Goal: Information Seeking & Learning: Learn about a topic

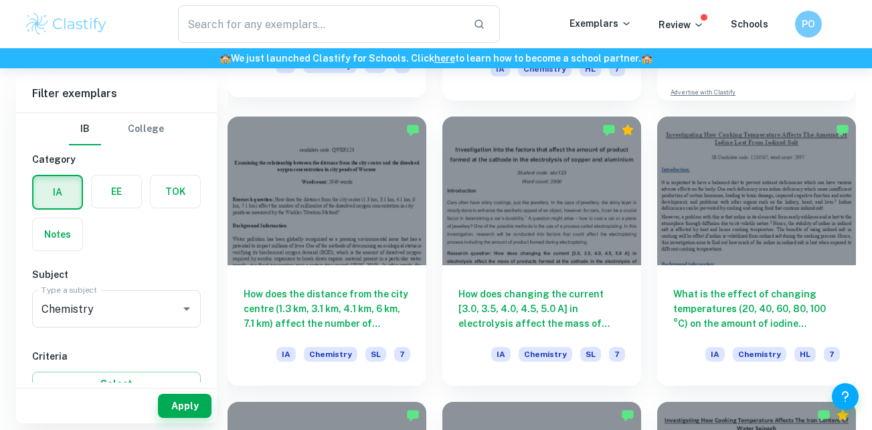
scroll to position [631, 0]
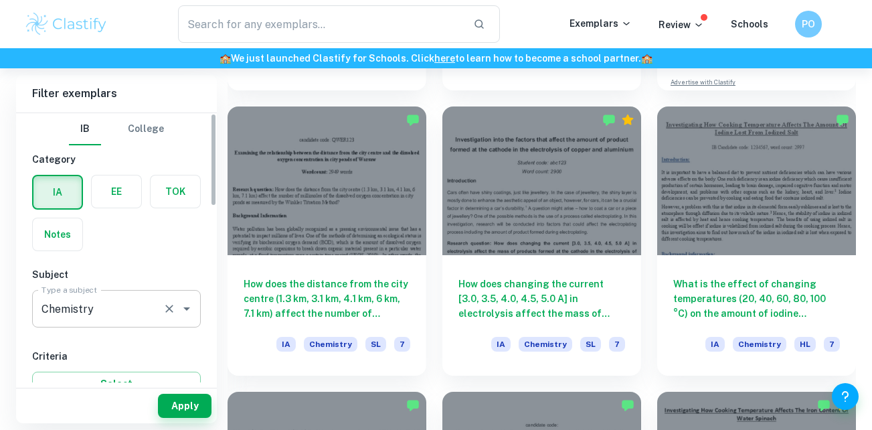
click at [98, 303] on input "Chemistry" at bounding box center [97, 308] width 119 height 25
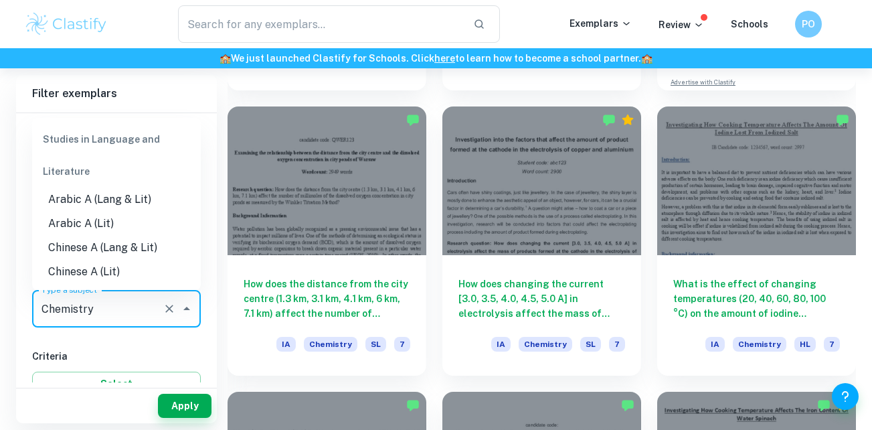
scroll to position [1568, 0]
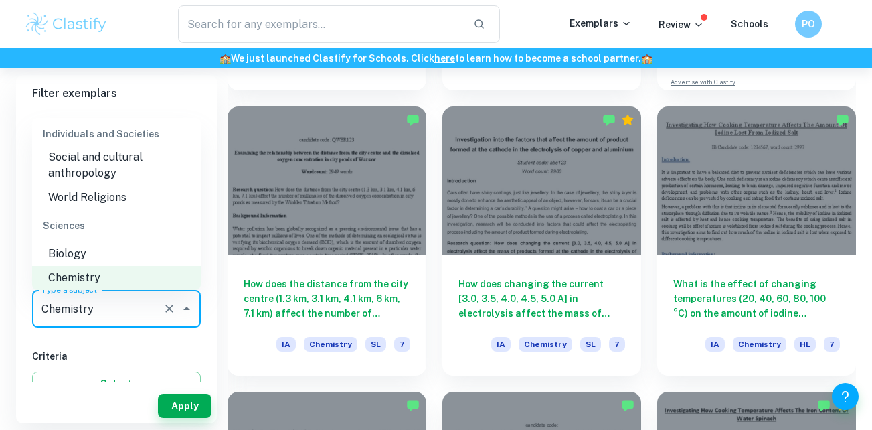
click at [86, 254] on li "Biology" at bounding box center [116, 254] width 169 height 24
type input "Biology"
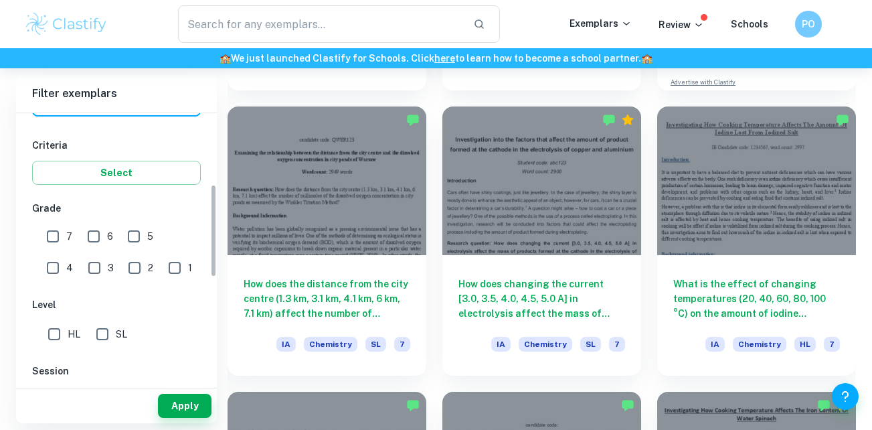
scroll to position [203, 0]
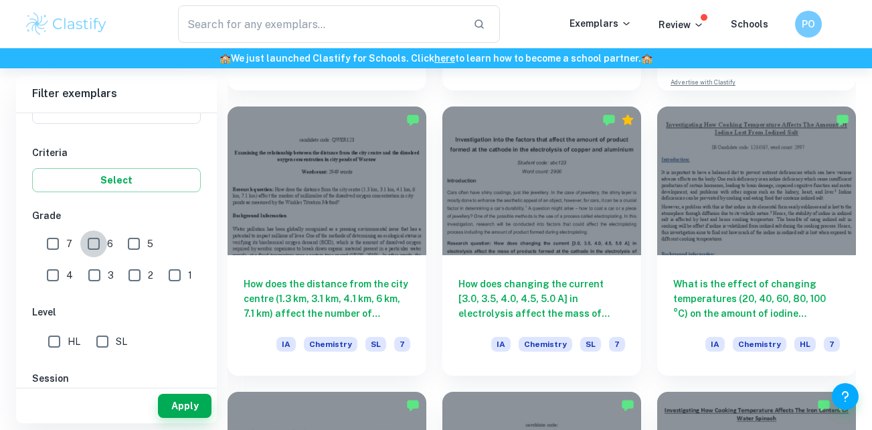
click at [88, 243] on input "6" at bounding box center [93, 243] width 27 height 27
checkbox input "true"
click at [46, 234] on input "7" at bounding box center [52, 243] width 27 height 27
checkbox input "true"
click at [167, 406] on button "Apply" at bounding box center [185, 406] width 54 height 24
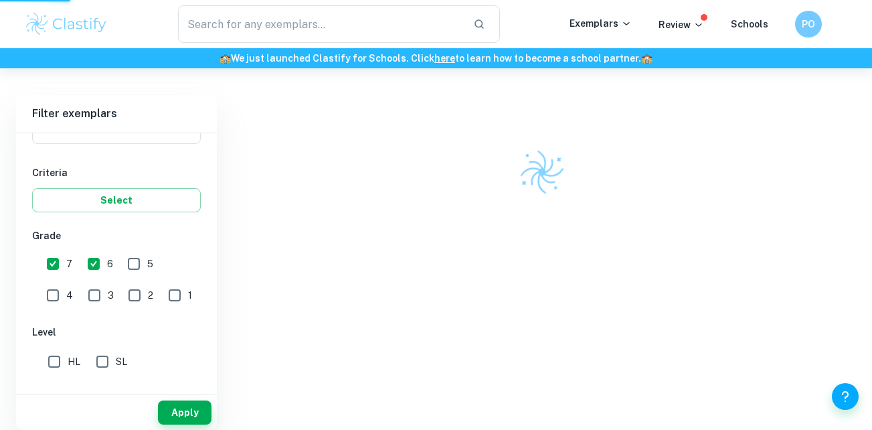
scroll to position [349, 0]
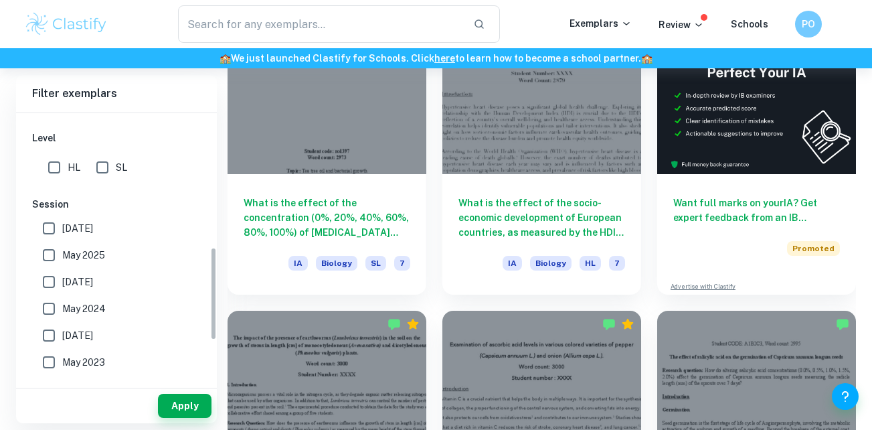
scroll to position [386, 0]
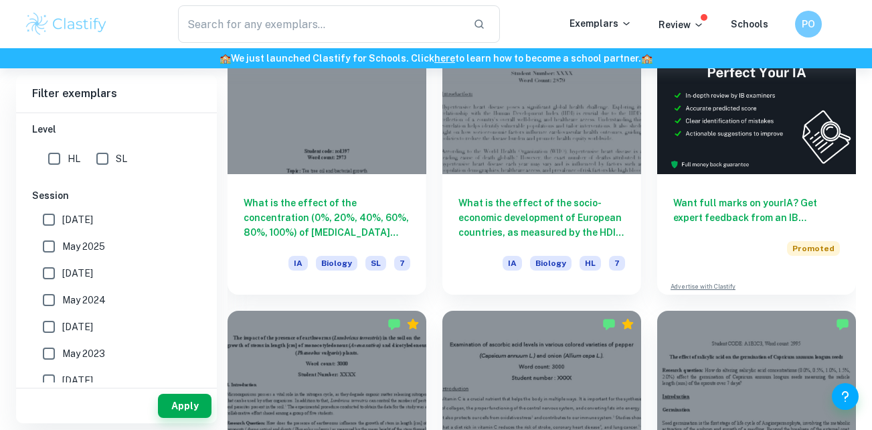
click at [71, 159] on span "HL" at bounding box center [74, 158] width 13 height 15
click at [68, 159] on input "HL" at bounding box center [54, 158] width 27 height 27
checkbox input "true"
click at [190, 404] on button "Apply" at bounding box center [185, 406] width 54 height 24
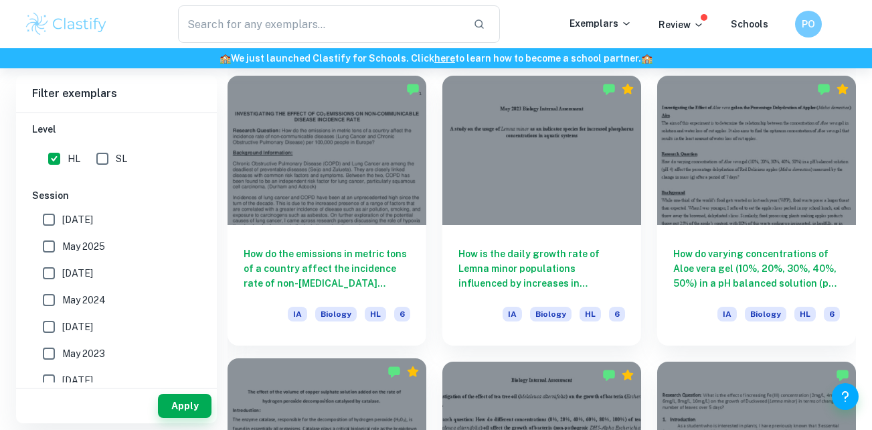
scroll to position [2366, 0]
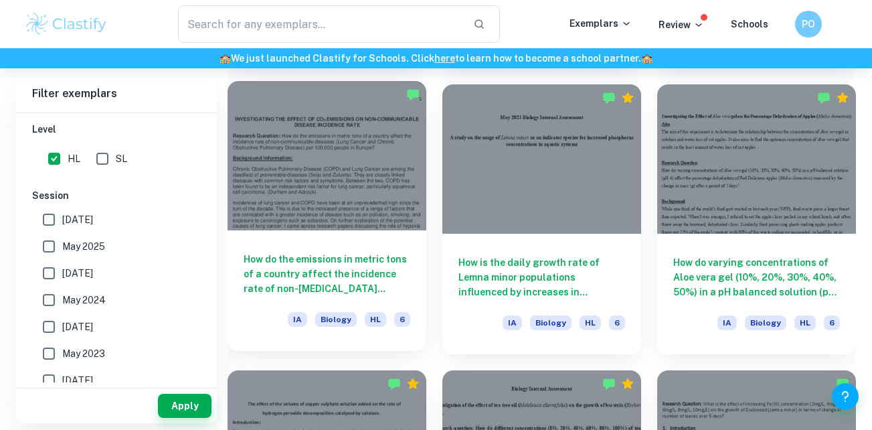
click at [367, 262] on h6 "How do the emissions in metric tons of a country affect the incidence rate of n…" at bounding box center [327, 274] width 167 height 44
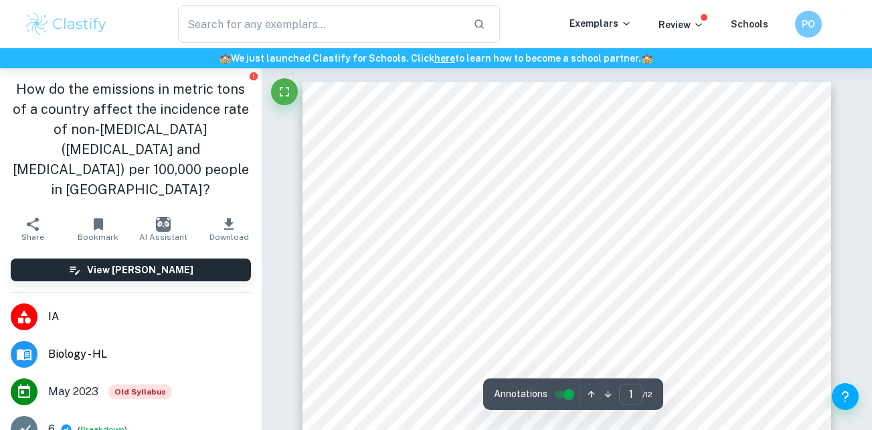
scroll to position [222, 0]
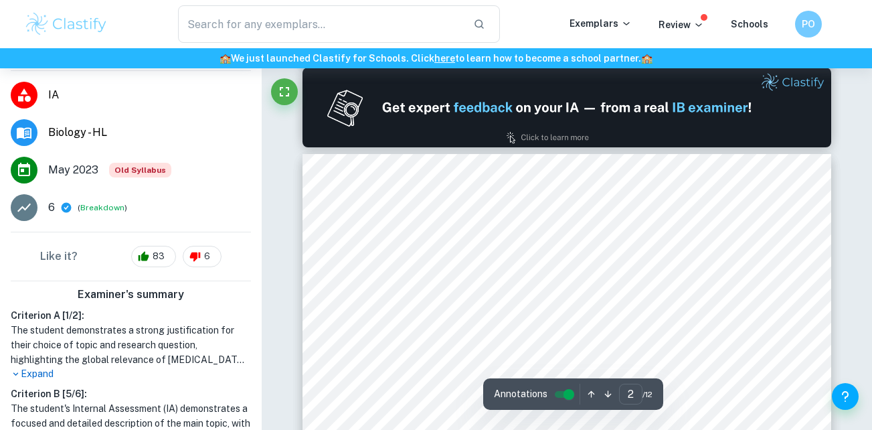
type input "1"
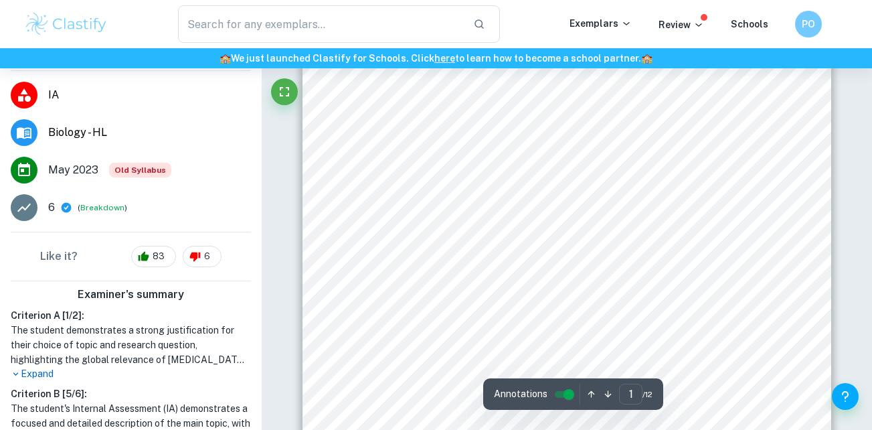
scroll to position [57, 0]
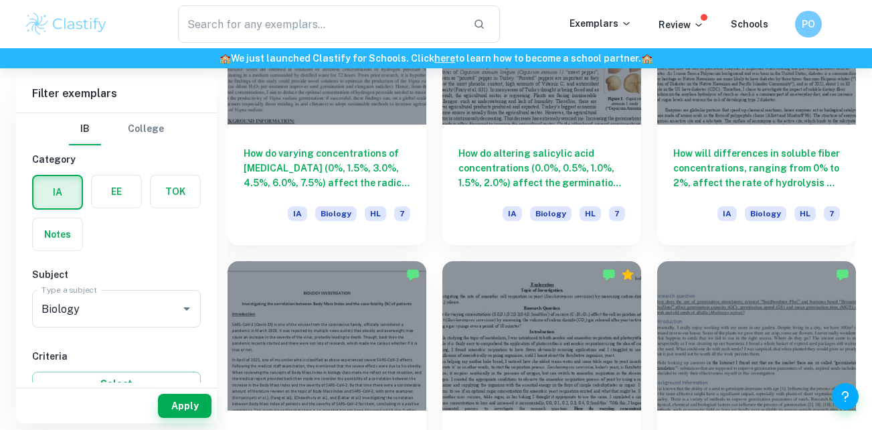
scroll to position [3052, 0]
